Goal: Information Seeking & Learning: Learn about a topic

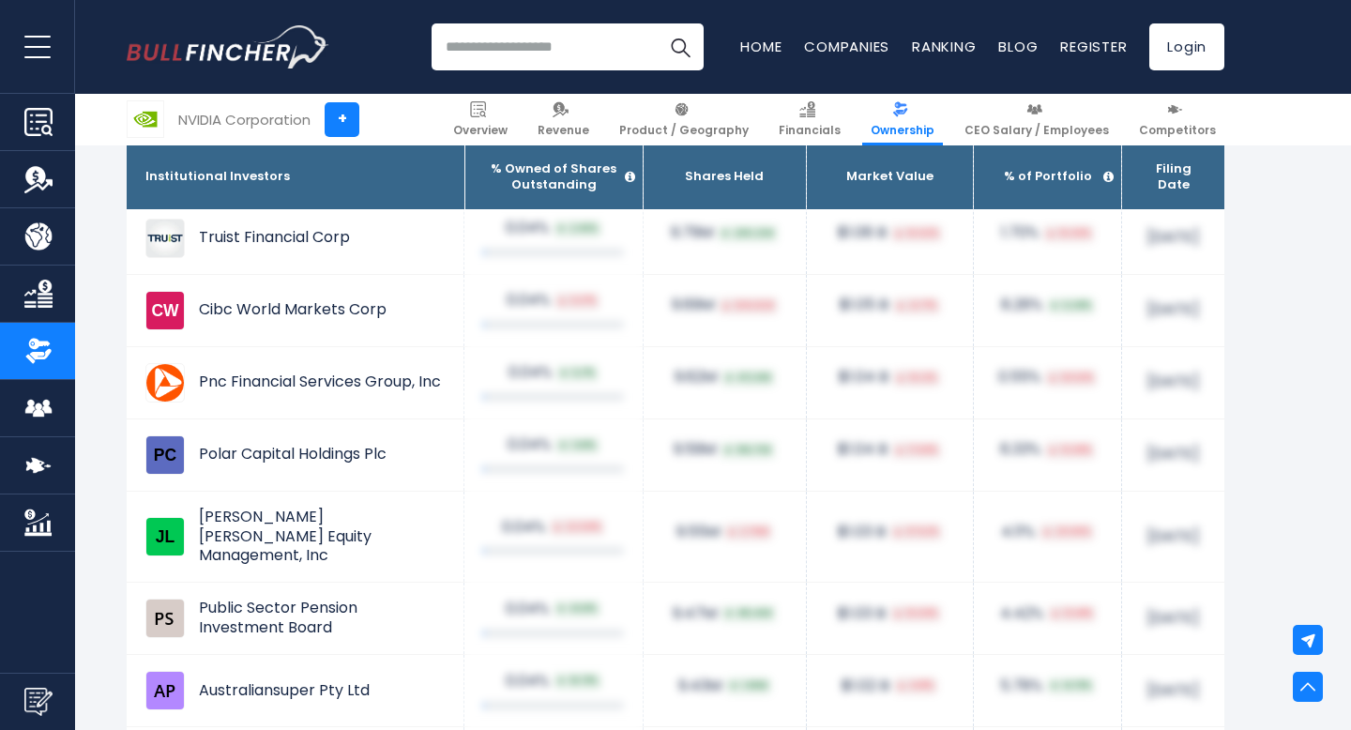
scroll to position [11604, 0]
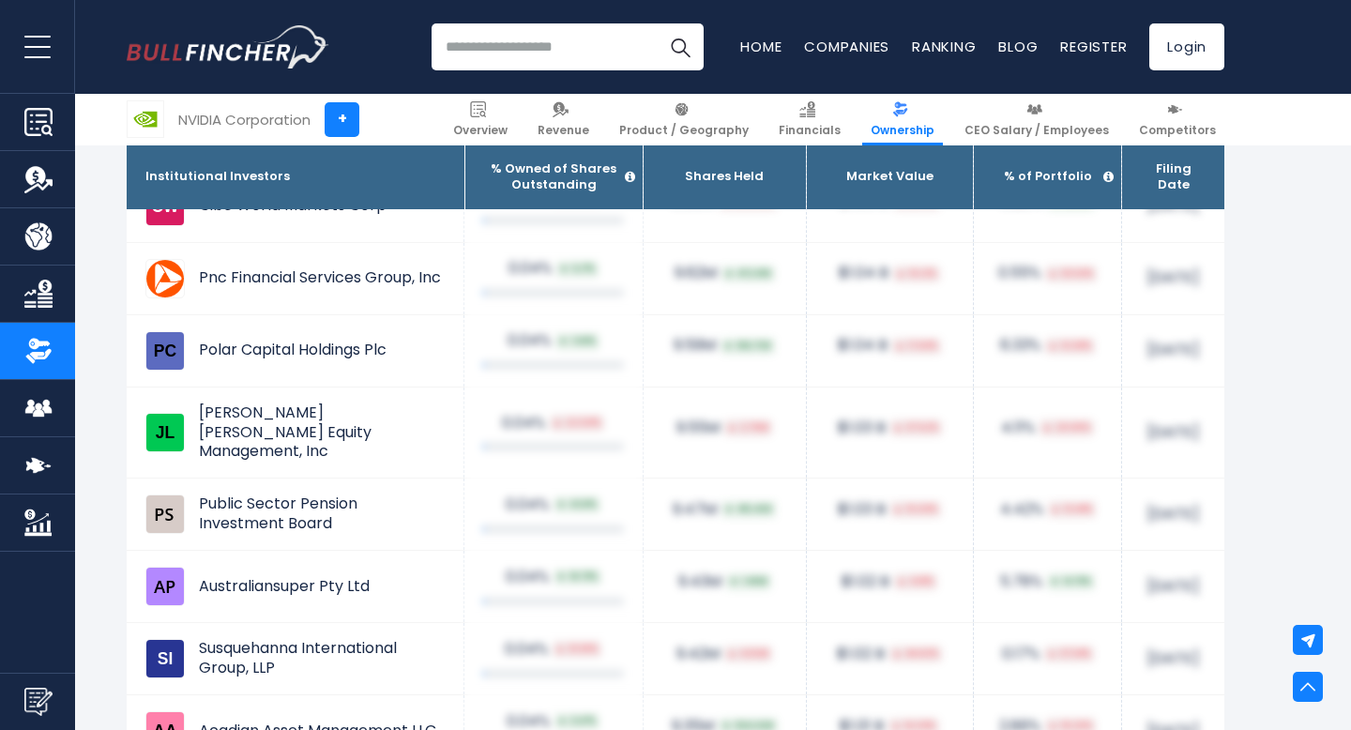
click at [521, 58] on input "search" at bounding box center [568, 46] width 272 height 47
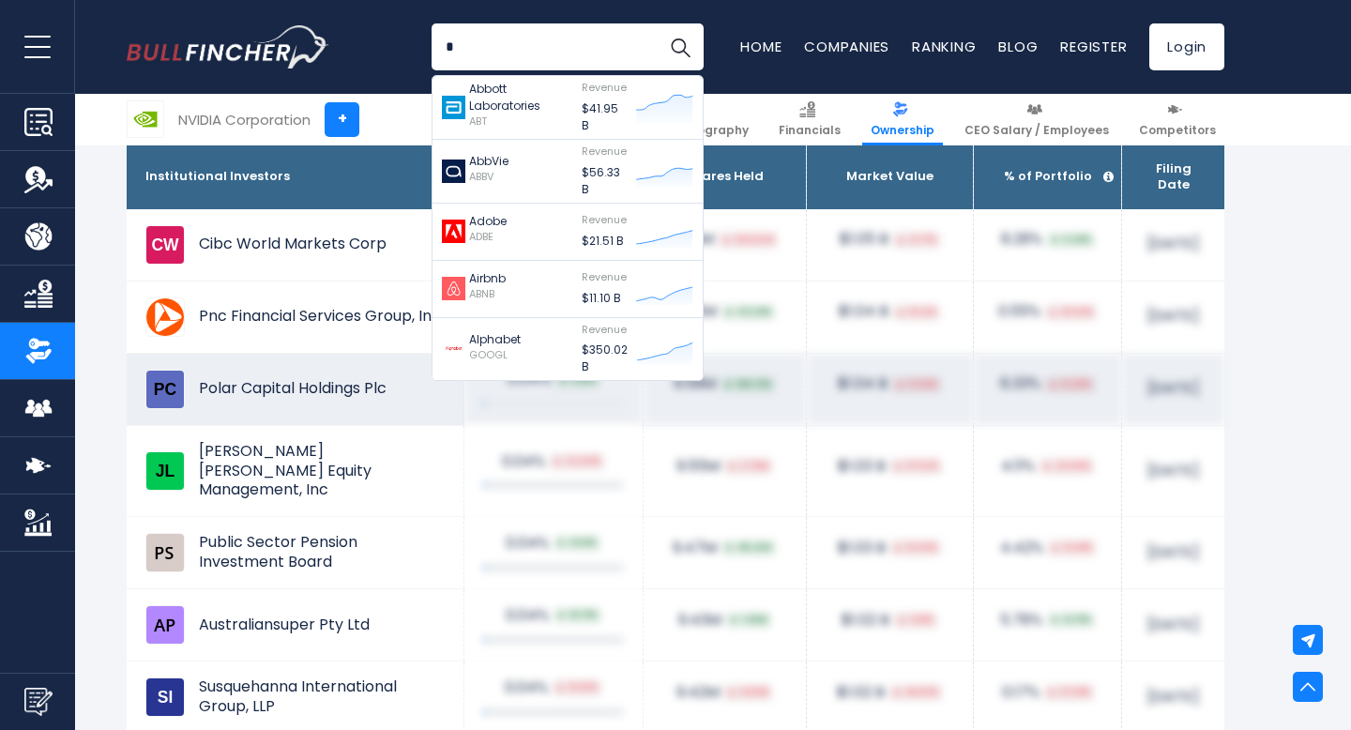
scroll to position [11549, 0]
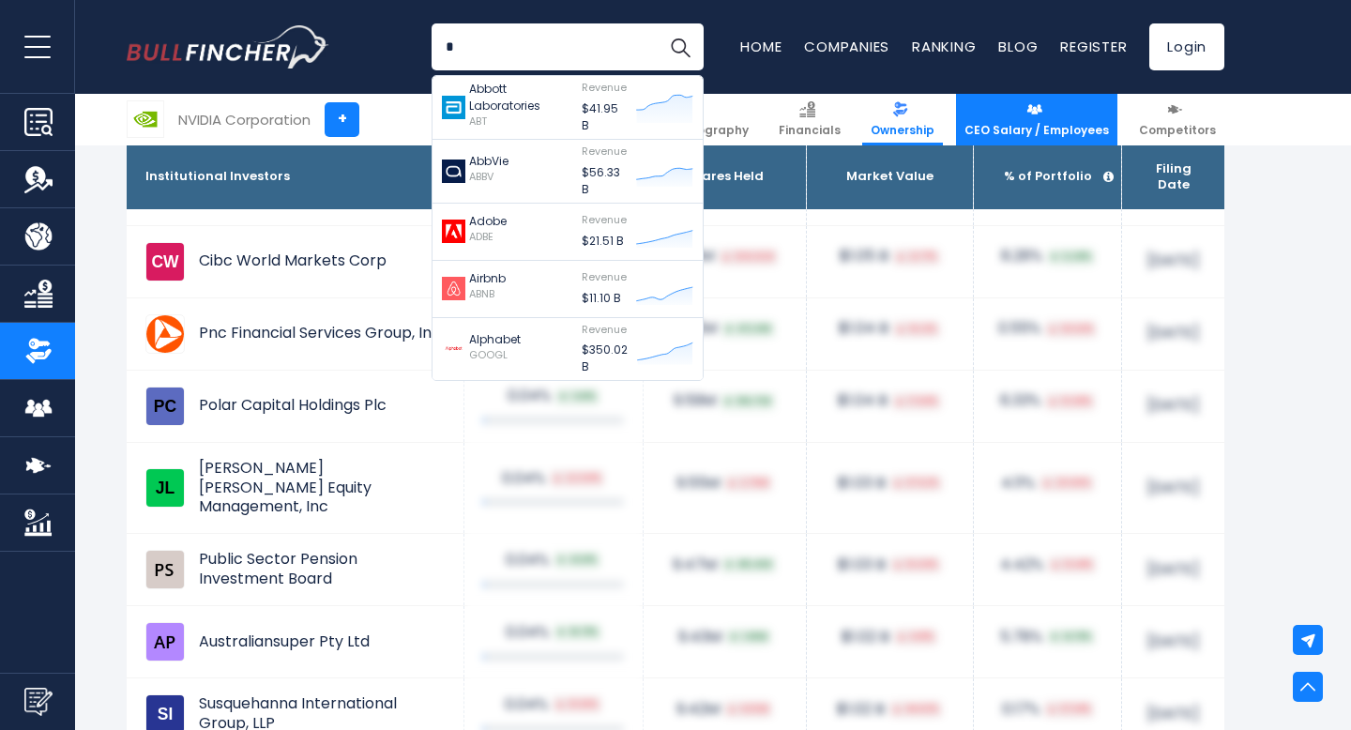
type input "*"
click at [1084, 125] on span "CEO Salary / Employees" at bounding box center [1037, 130] width 145 height 15
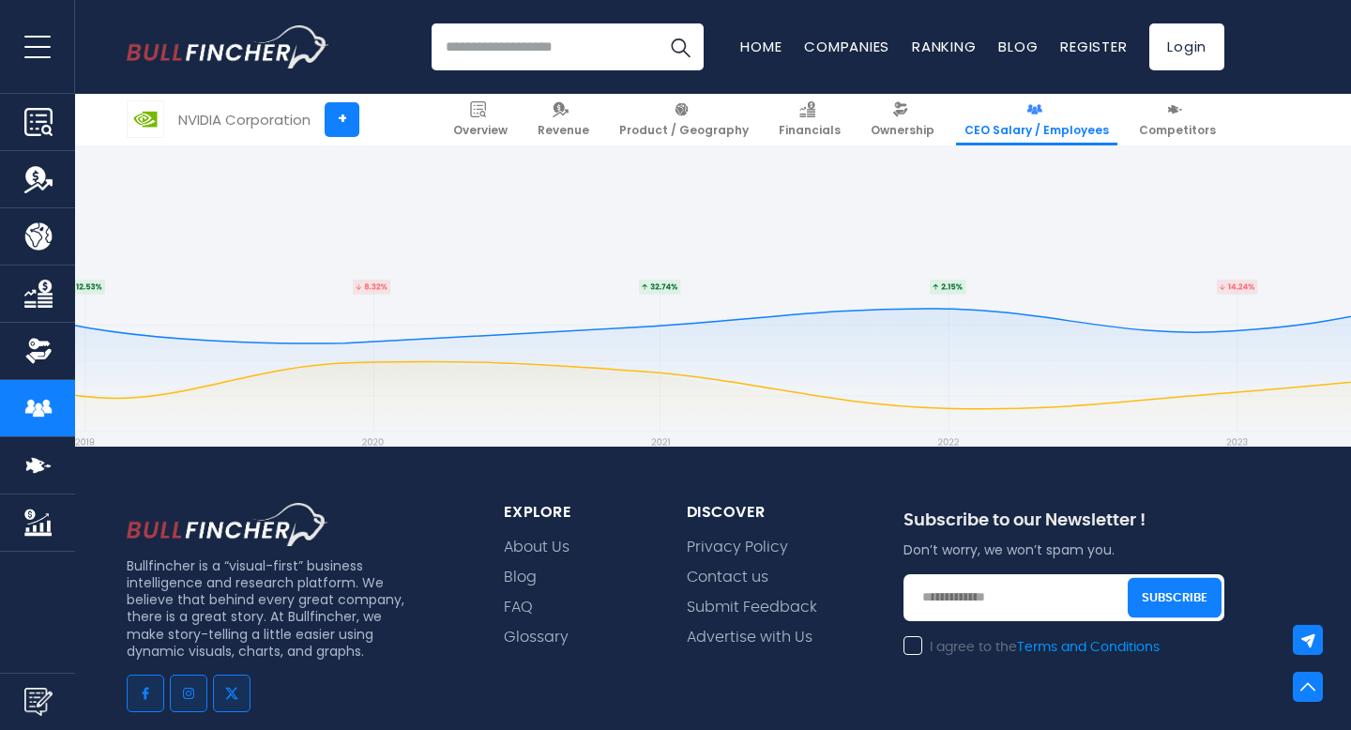
scroll to position [6060, 0]
